Goal: Task Accomplishment & Management: Manage account settings

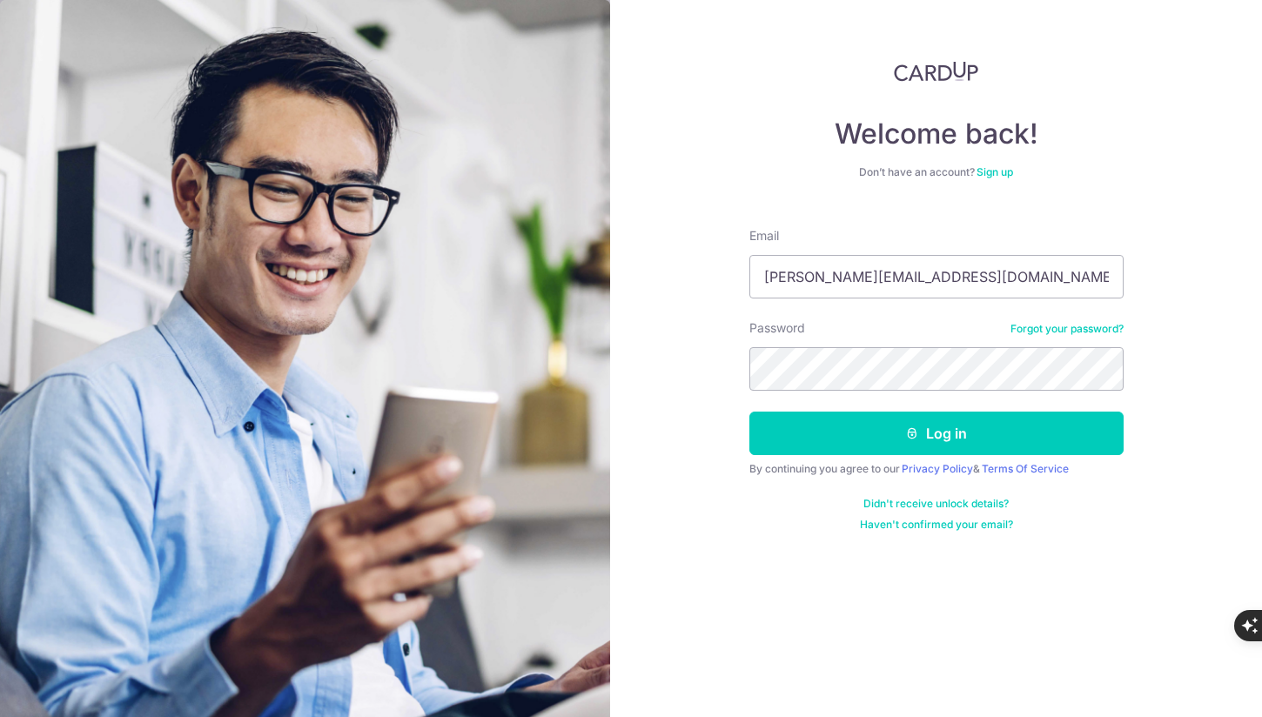
click at [1211, 238] on div "Welcome back! Don’t have an account? Sign up Email derrick.thio@gmail.com Passw…" at bounding box center [936, 358] width 652 height 717
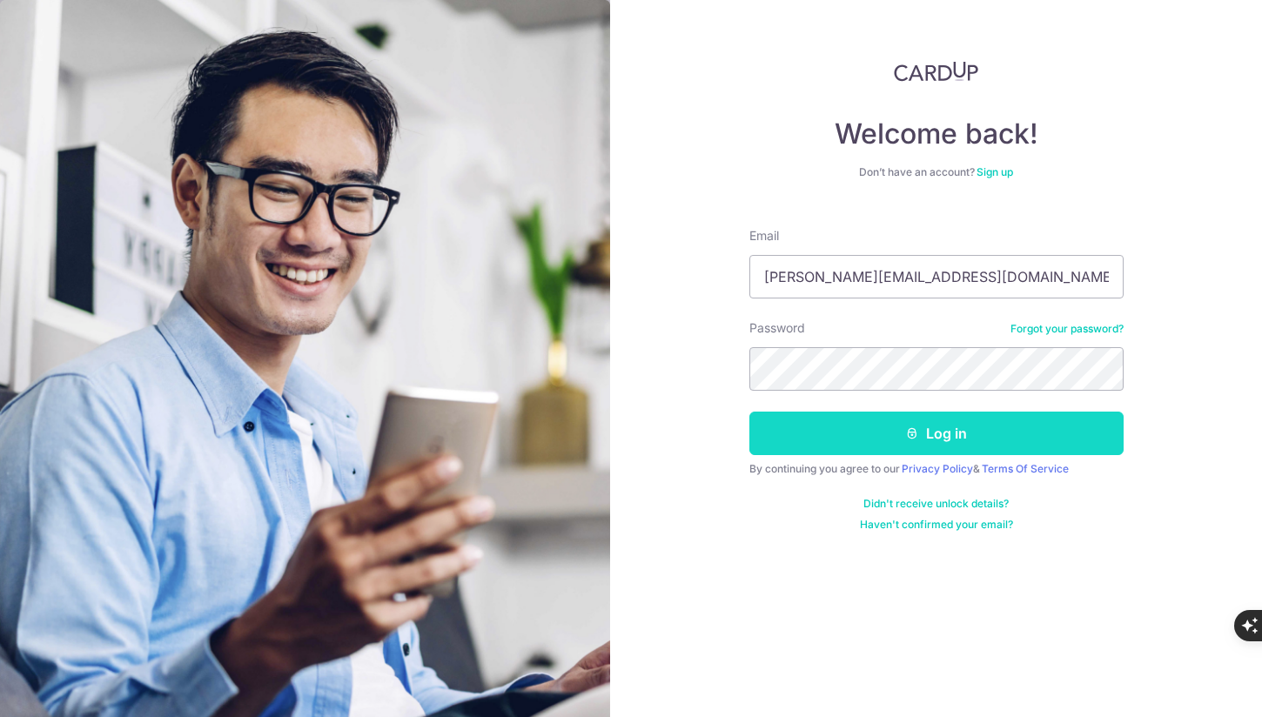
click at [949, 441] on button "Log in" at bounding box center [936, 434] width 374 height 44
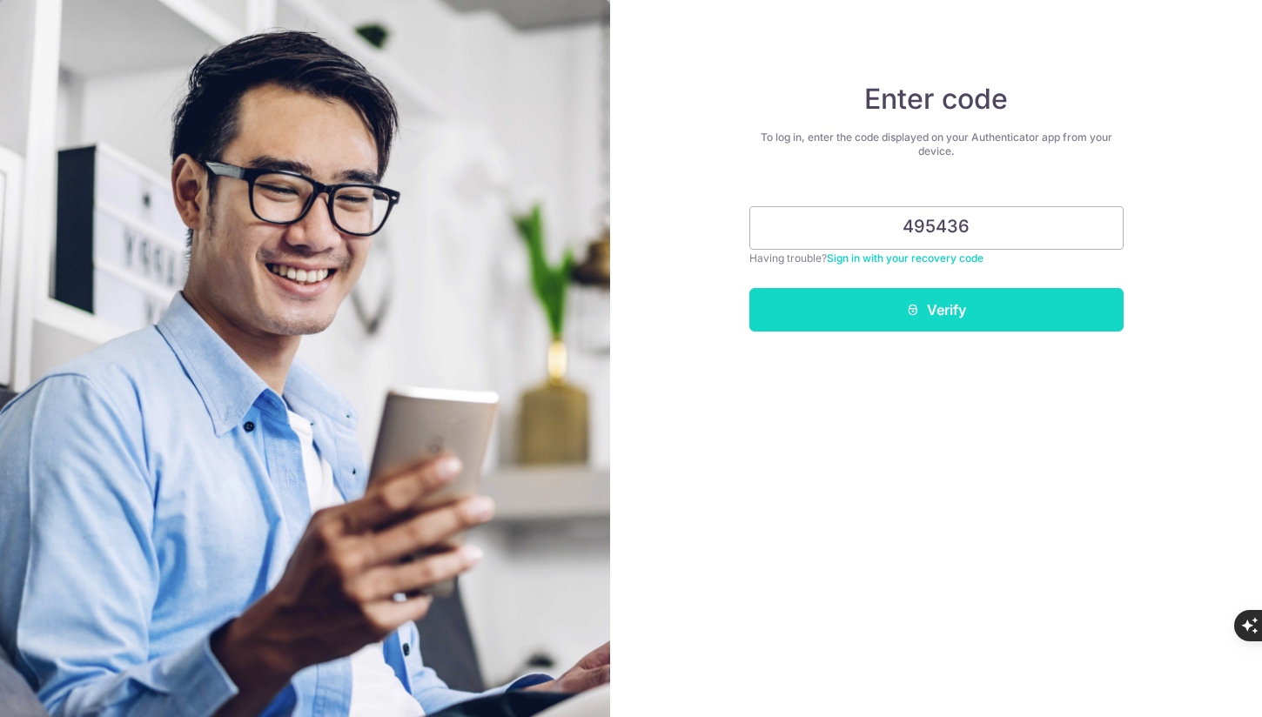
type input "495436"
click at [1000, 316] on button "Verify" at bounding box center [936, 310] width 374 height 44
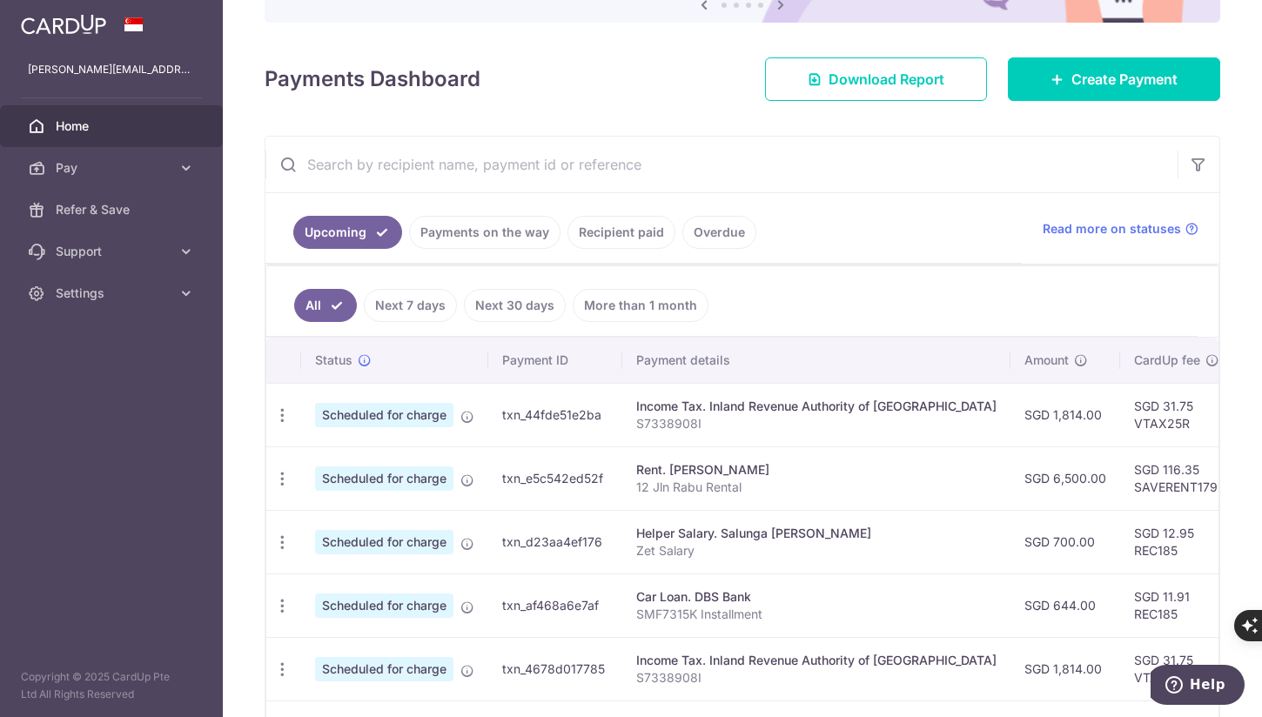
scroll to position [87, 0]
